Goal: Task Accomplishment & Management: Use online tool/utility

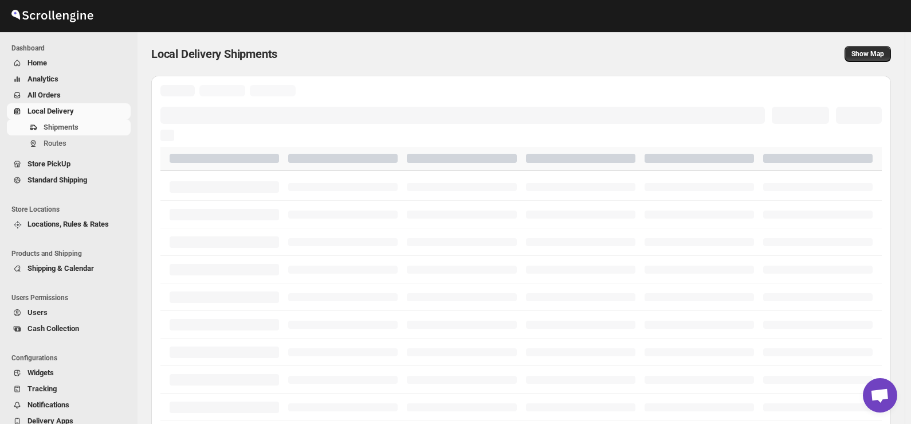
scroll to position [1480, 0]
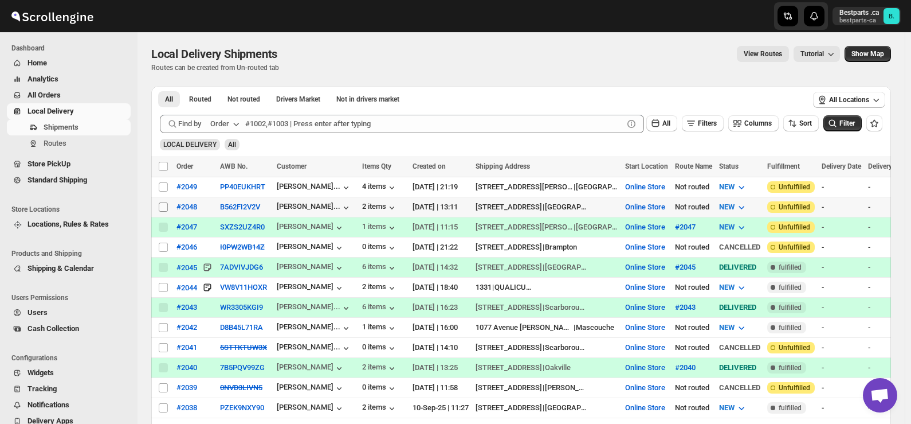
click at [160, 203] on input "Select shipment" at bounding box center [163, 206] width 9 height 9
checkbox input "true"
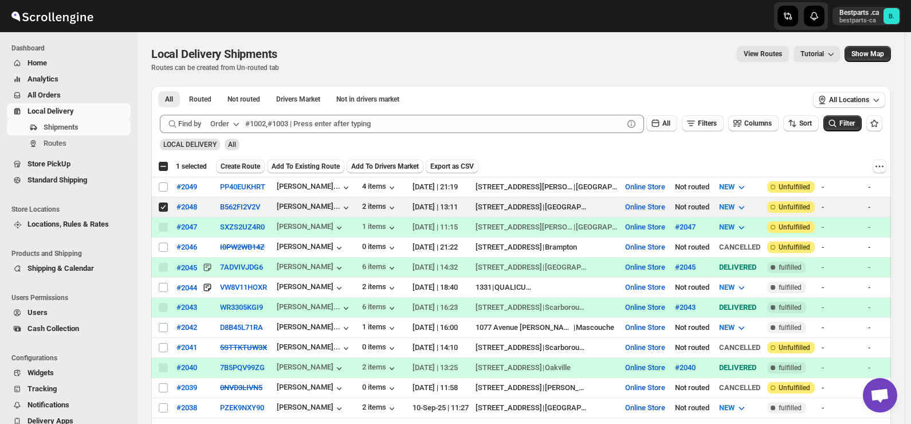
click at [240, 165] on span "Create Route" at bounding box center [241, 166] width 40 height 9
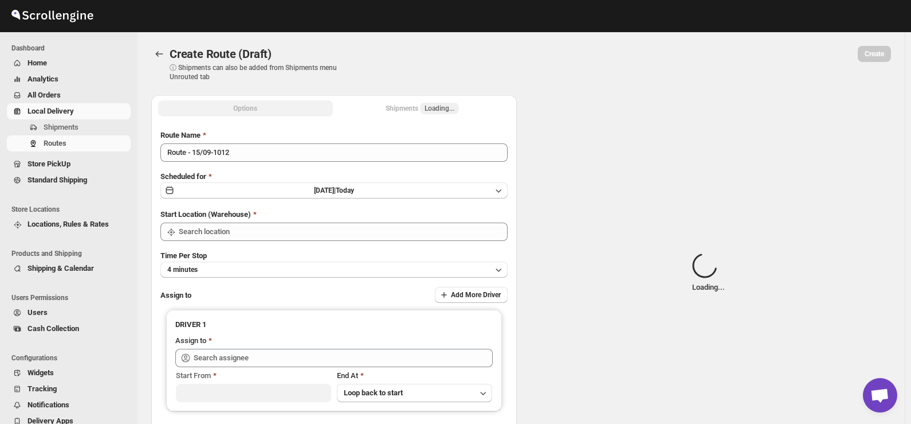
type input "Route - 15/09-1012"
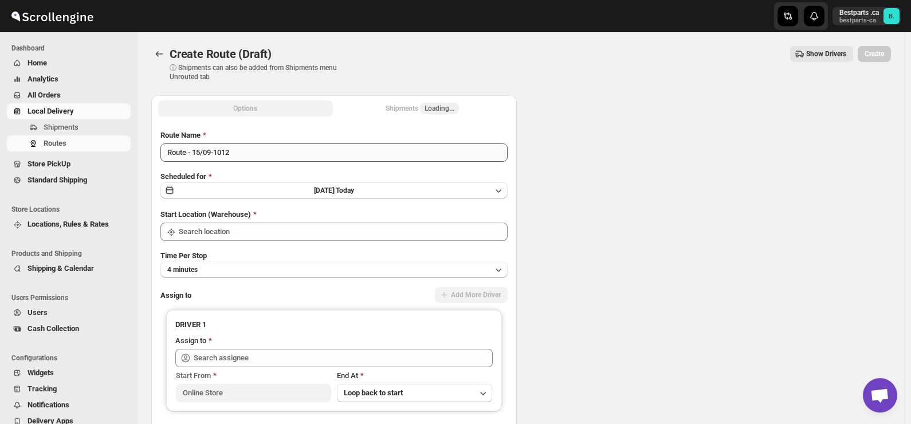
type input "Online Store"
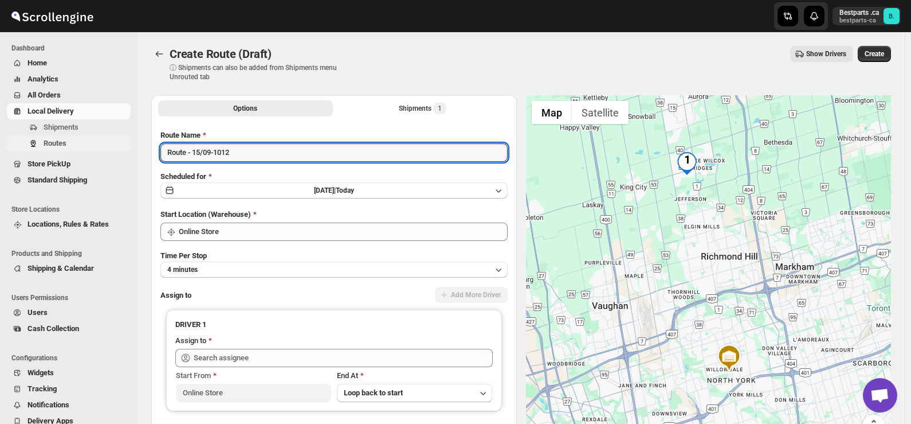
drag, startPoint x: 288, startPoint y: 154, endPoint x: 113, endPoint y: 148, distance: 174.9
click at [113, 148] on div "Skip to content Bestparts .ca bestparts-ca B. Dashboard Home Analytics All Orde…" at bounding box center [455, 271] width 911 height 542
paste input "#2048"
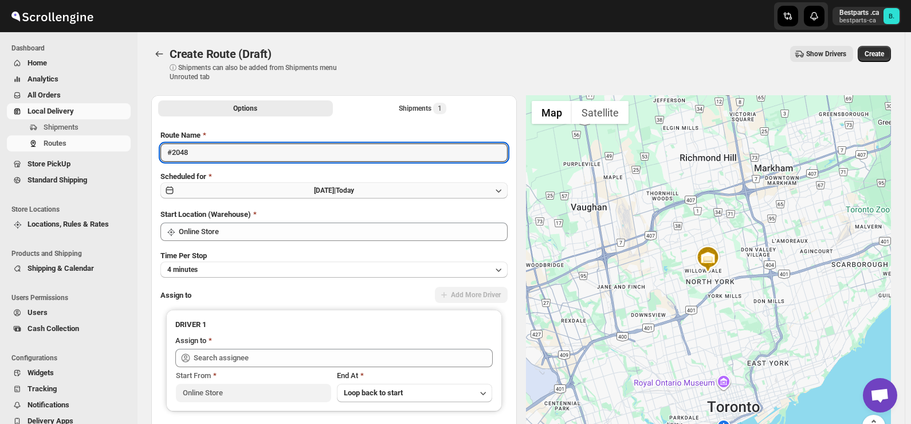
type input "#2048"
click at [336, 193] on span "[DATE] |" at bounding box center [325, 190] width 22 height 8
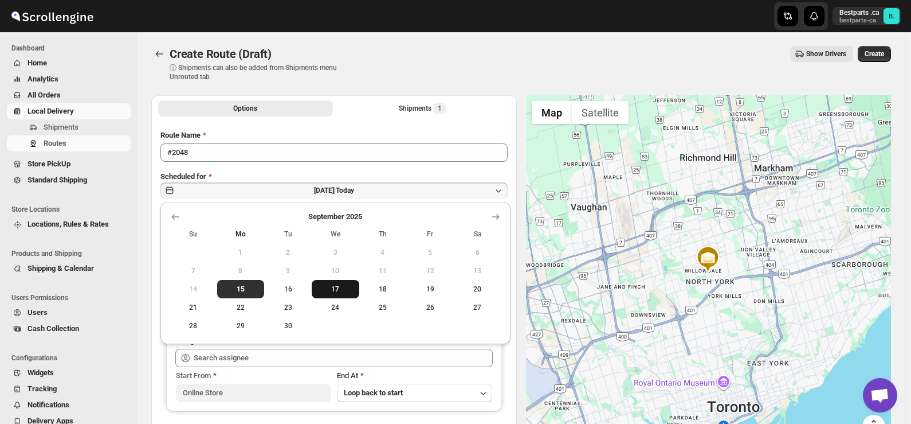
click at [327, 291] on span "17" at bounding box center [335, 288] width 38 height 9
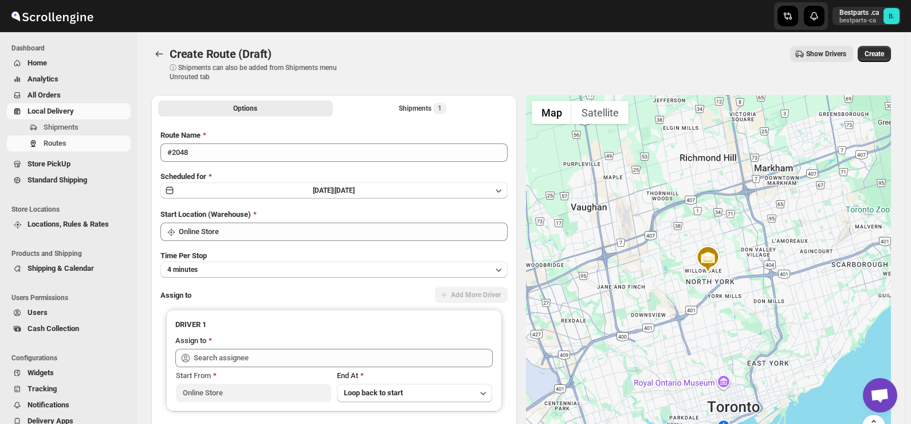
click at [376, 81] on div "Create Route (Draft). This page is ready Create Route (Draft) ⓘ Shipments can a…" at bounding box center [521, 63] width 740 height 63
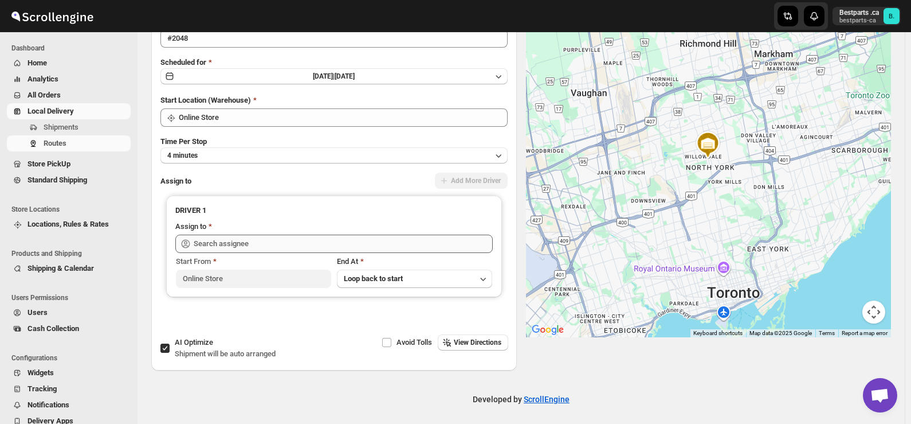
scroll to position [117, 0]
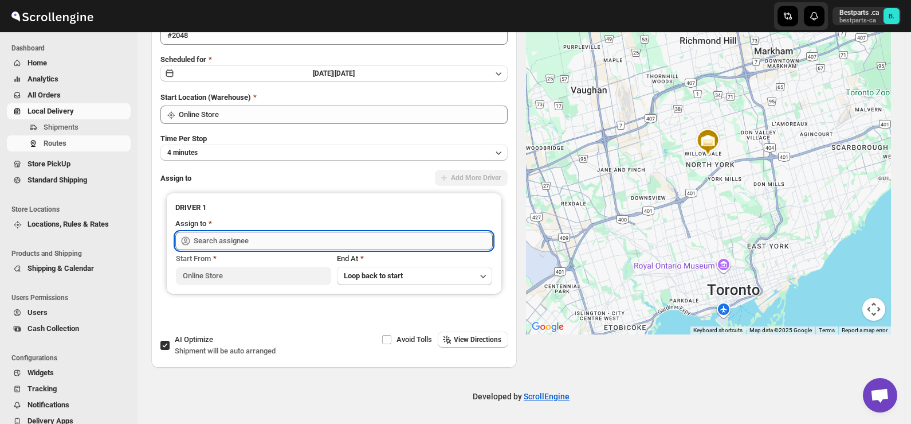
click at [277, 240] on input "text" at bounding box center [343, 241] width 299 height 18
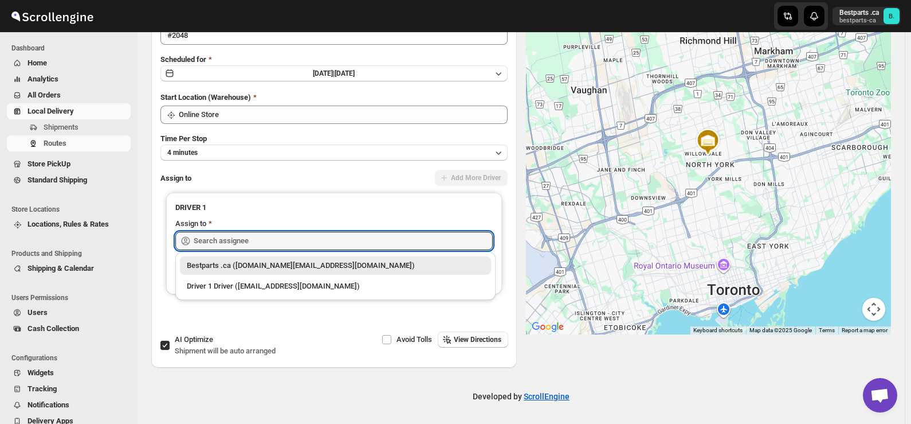
click at [233, 259] on div "Bestparts .ca ([DOMAIN_NAME][EMAIL_ADDRESS][DOMAIN_NAME])" at bounding box center [335, 265] width 311 height 18
type input "Bestparts .ca ([DOMAIN_NAME][EMAIL_ADDRESS][DOMAIN_NAME])"
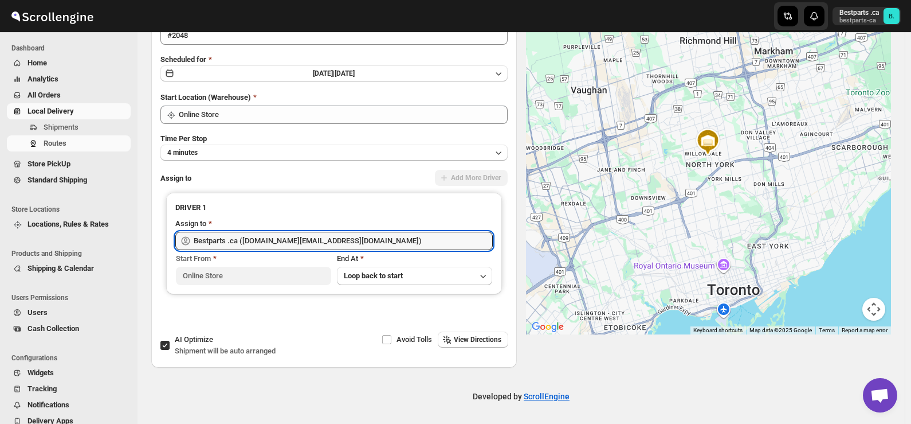
scroll to position [0, 0]
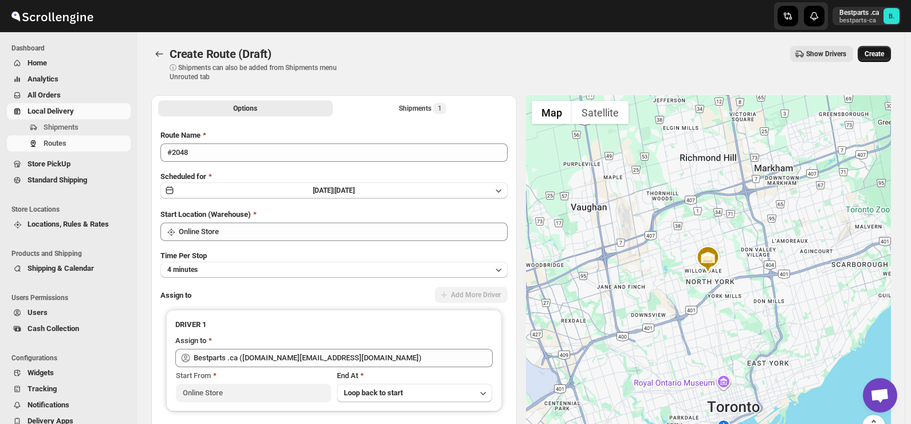
click at [884, 58] on span "Create" at bounding box center [874, 53] width 19 height 9
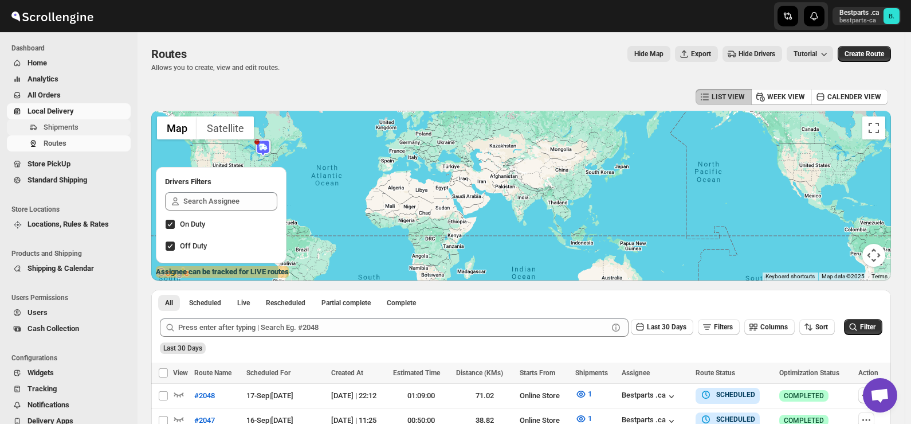
click at [60, 126] on span "Shipments" at bounding box center [61, 127] width 35 height 9
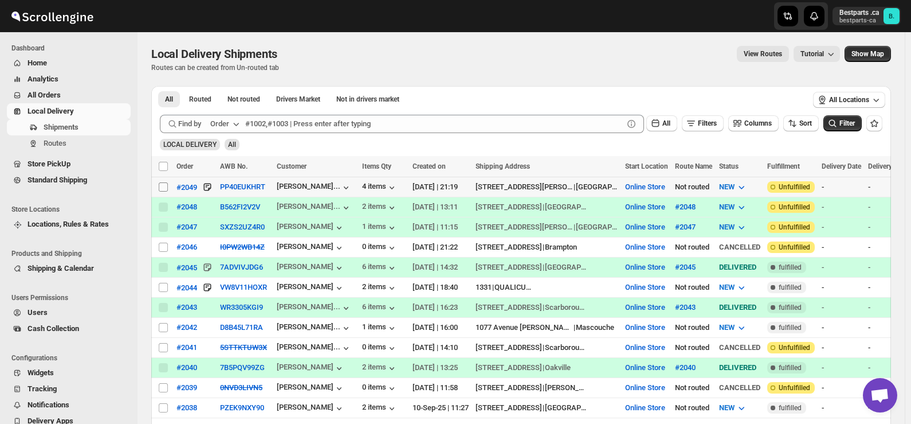
click at [163, 187] on input "Select shipment" at bounding box center [163, 186] width 9 height 9
checkbox input "true"
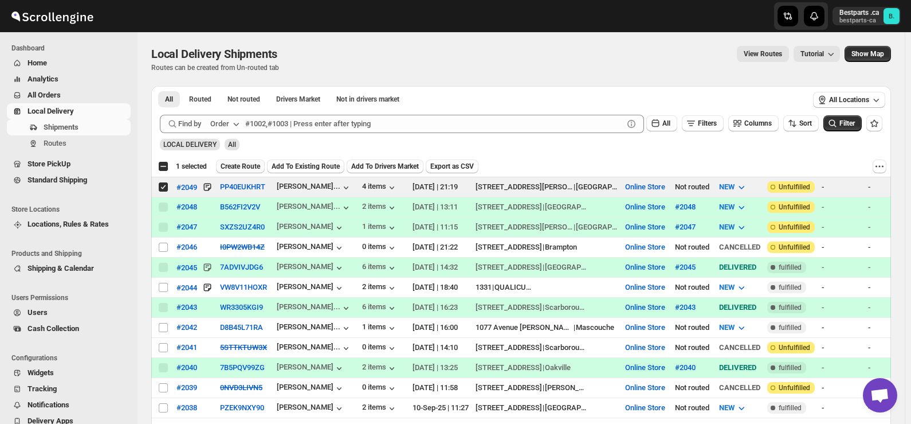
click at [241, 166] on span "Create Route" at bounding box center [241, 166] width 40 height 9
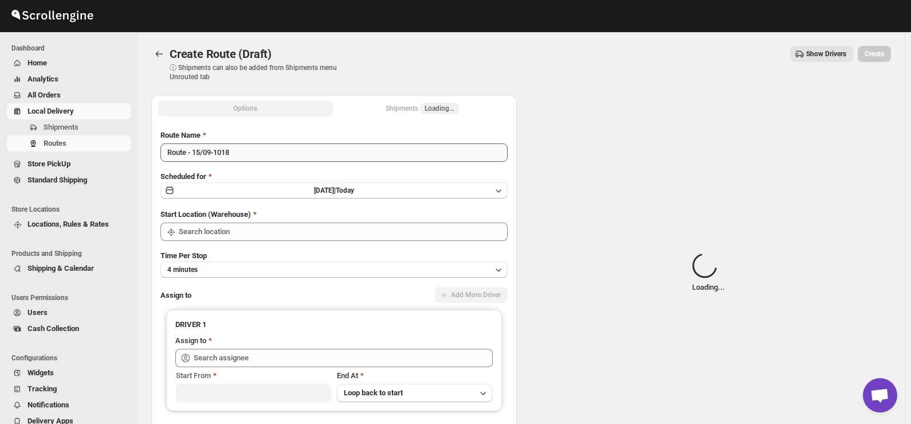
type input "Online Store"
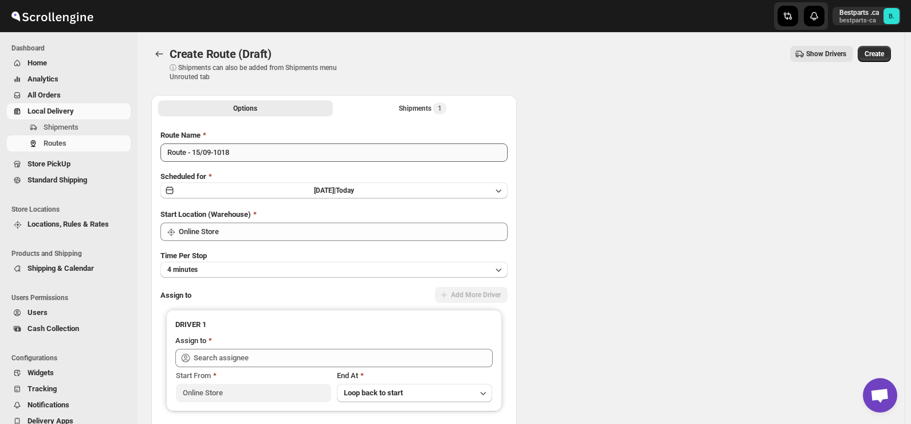
type input "Online Store"
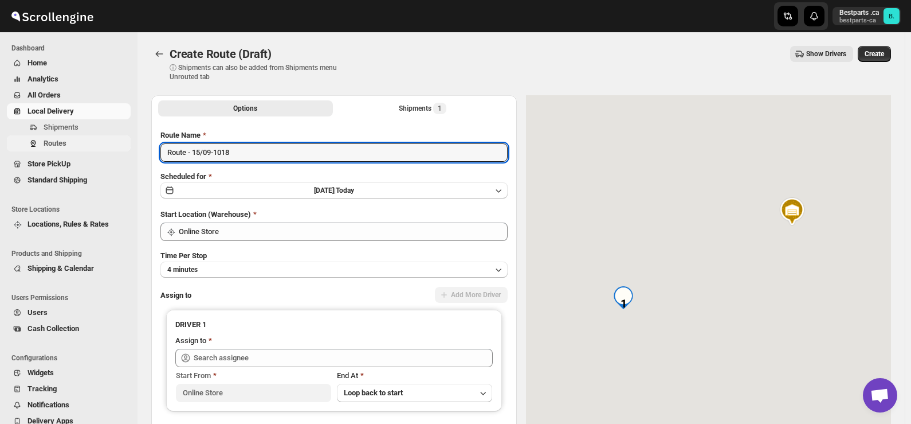
drag, startPoint x: 265, startPoint y: 148, endPoint x: 36, endPoint y: 149, distance: 229.9
click at [36, 149] on div "Skip to content Bestparts .ca bestparts-ca B. Dashboard Home Analytics All Orde…" at bounding box center [455, 271] width 911 height 542
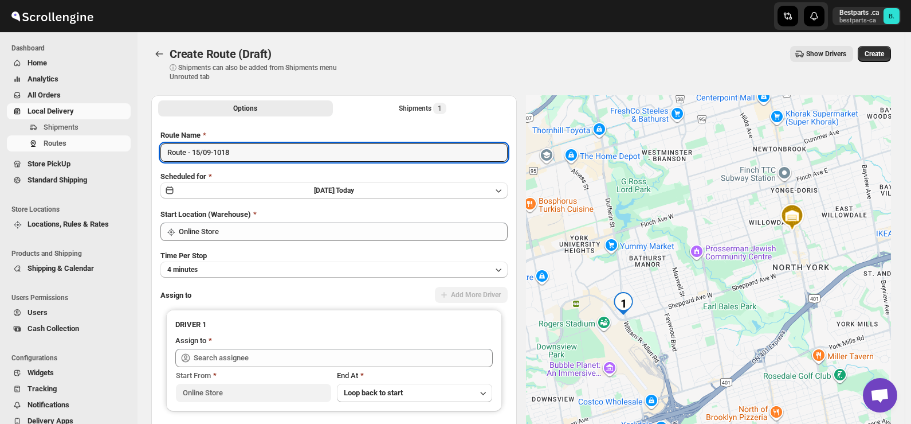
paste input "#2049"
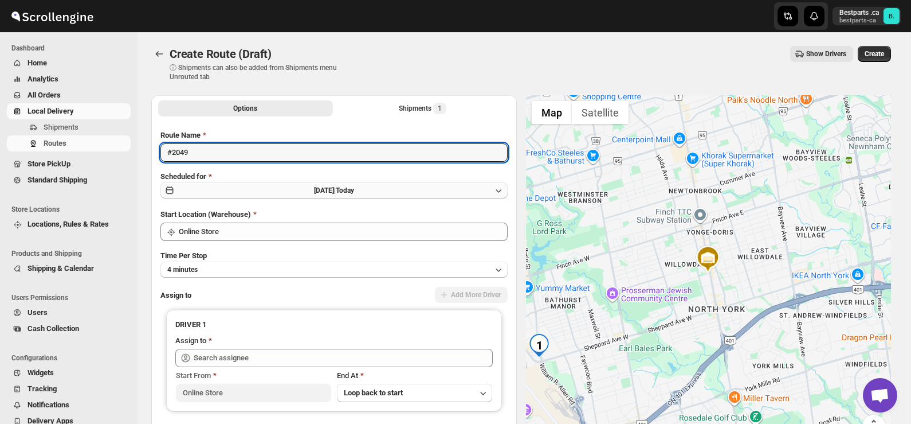
type input "#2049"
click at [336, 193] on span "[DATE] |" at bounding box center [325, 190] width 22 height 8
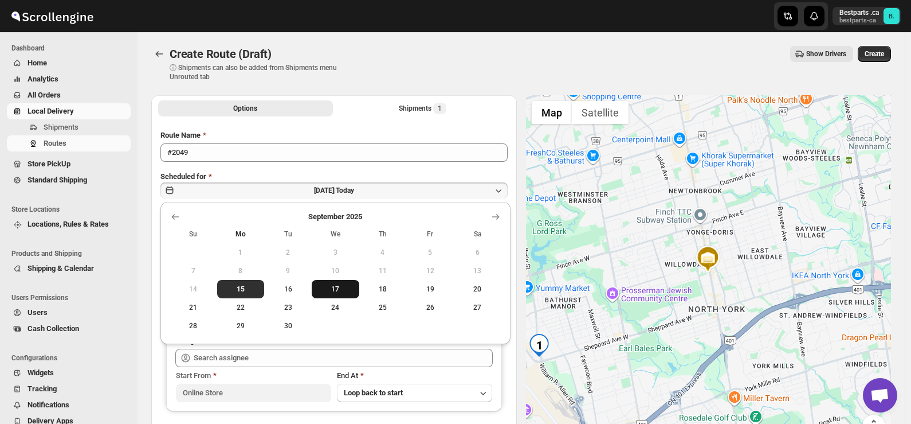
click at [335, 287] on span "17" at bounding box center [335, 288] width 38 height 9
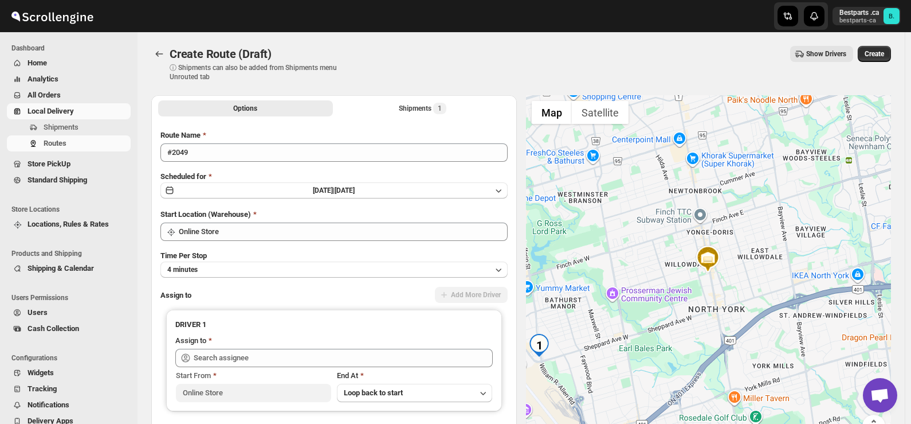
click at [360, 84] on div "Create Route (Draft). This page is ready Create Route (Draft) ⓘ Shipments can a…" at bounding box center [521, 63] width 740 height 63
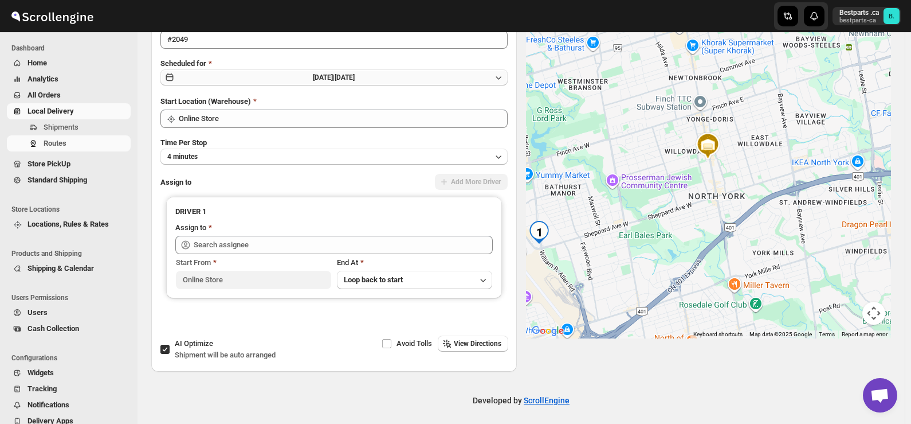
scroll to position [117, 0]
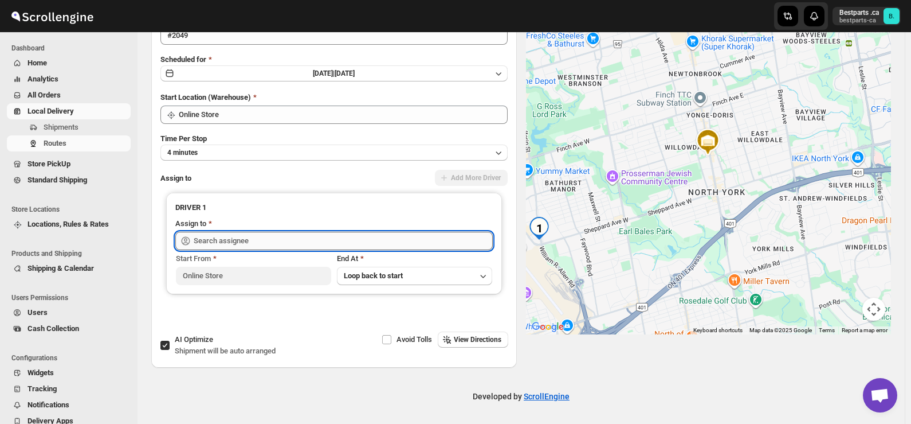
click at [291, 246] on input "text" at bounding box center [343, 241] width 299 height 18
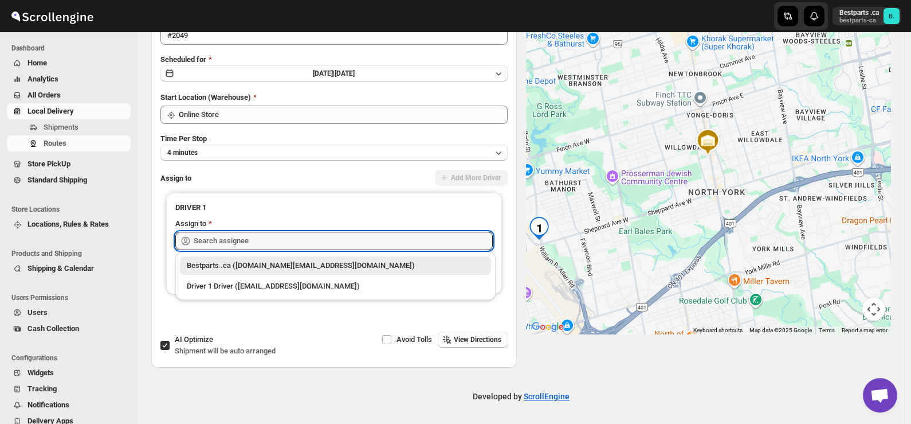
click at [230, 265] on div "Bestparts .ca ([DOMAIN_NAME][EMAIL_ADDRESS][DOMAIN_NAME])" at bounding box center [336, 265] width 298 height 11
type input "Bestparts .ca ([DOMAIN_NAME][EMAIL_ADDRESS][DOMAIN_NAME])"
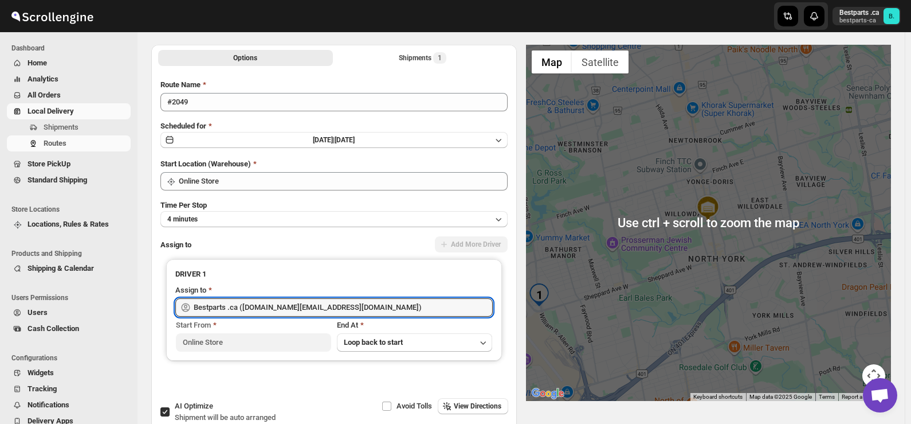
scroll to position [0, 0]
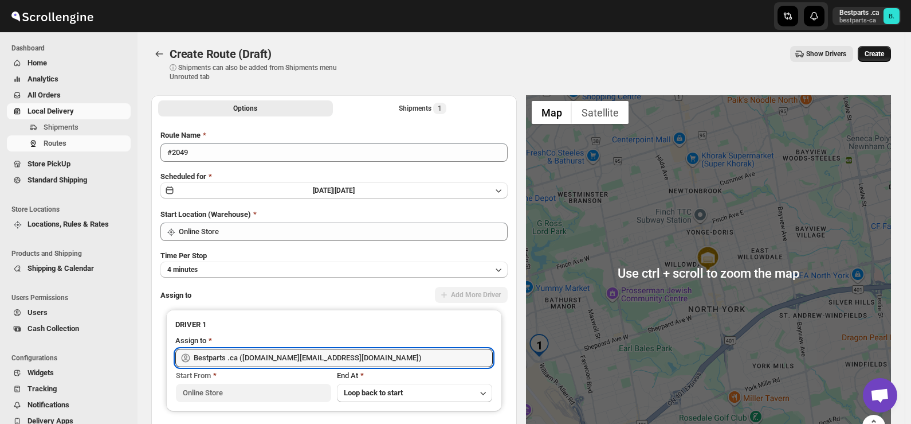
click at [884, 57] on span "Create" at bounding box center [874, 53] width 19 height 9
